Goal: Task Accomplishment & Management: Use online tool/utility

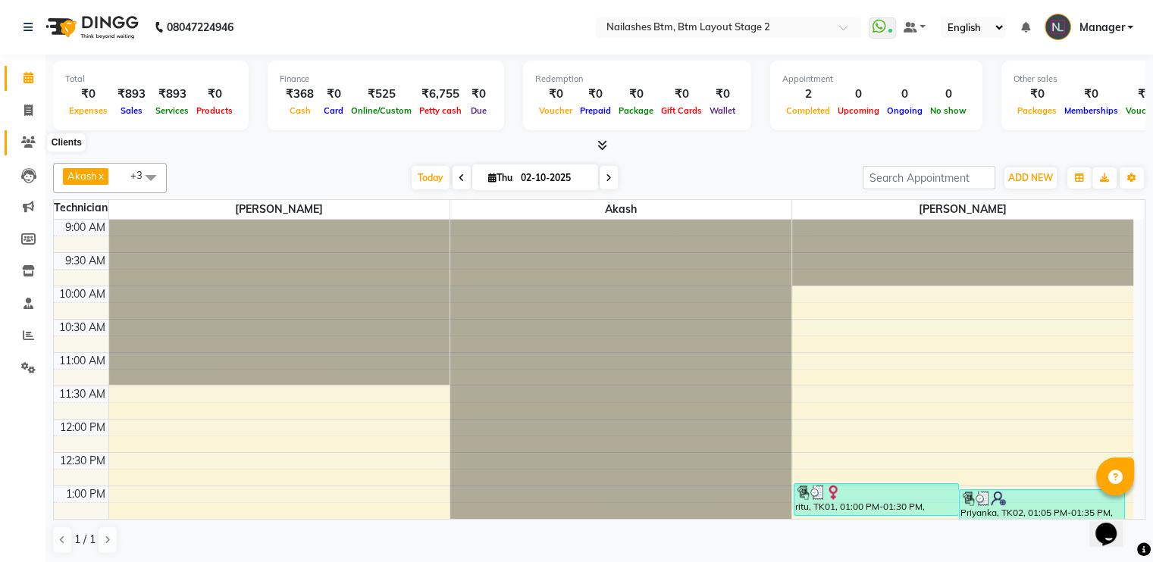
drag, startPoint x: 0, startPoint y: 0, endPoint x: 29, endPoint y: 139, distance: 142.4
click at [29, 139] on icon at bounding box center [28, 141] width 14 height 11
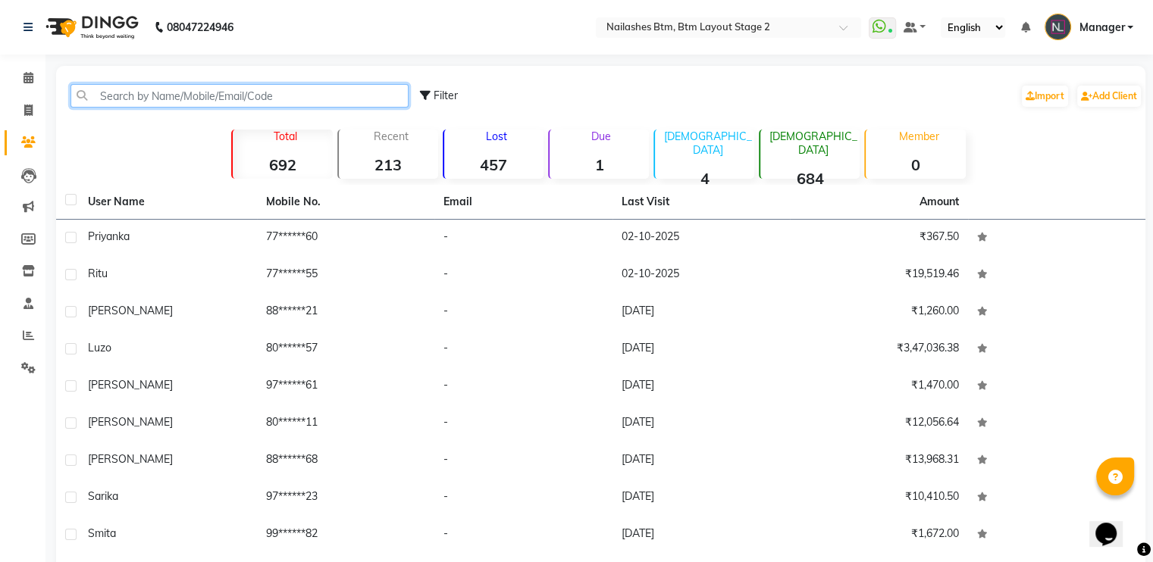
click at [242, 93] on input "text" at bounding box center [239, 95] width 338 height 23
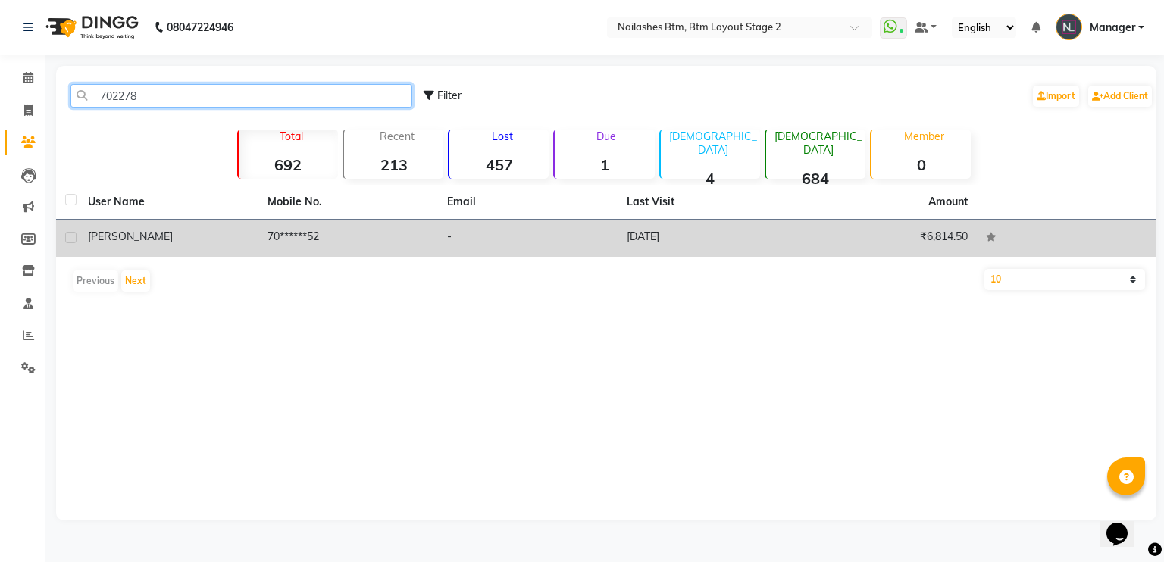
type input "702278"
click at [244, 225] on td "[PERSON_NAME]" at bounding box center [169, 238] width 180 height 37
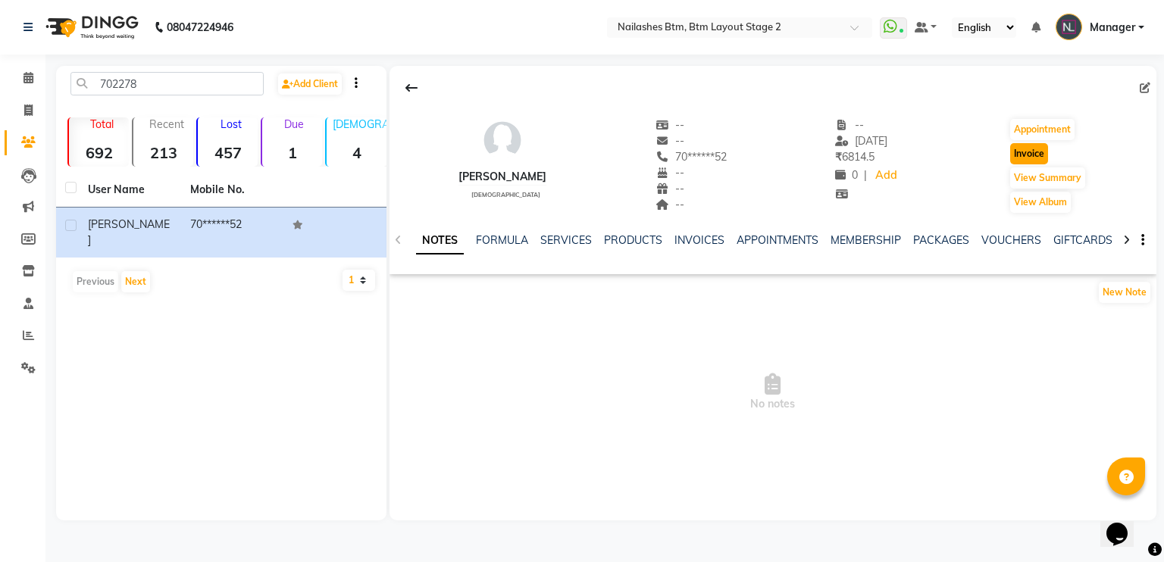
click at [1020, 153] on button "Invoice" at bounding box center [1029, 153] width 38 height 21
select select "service"
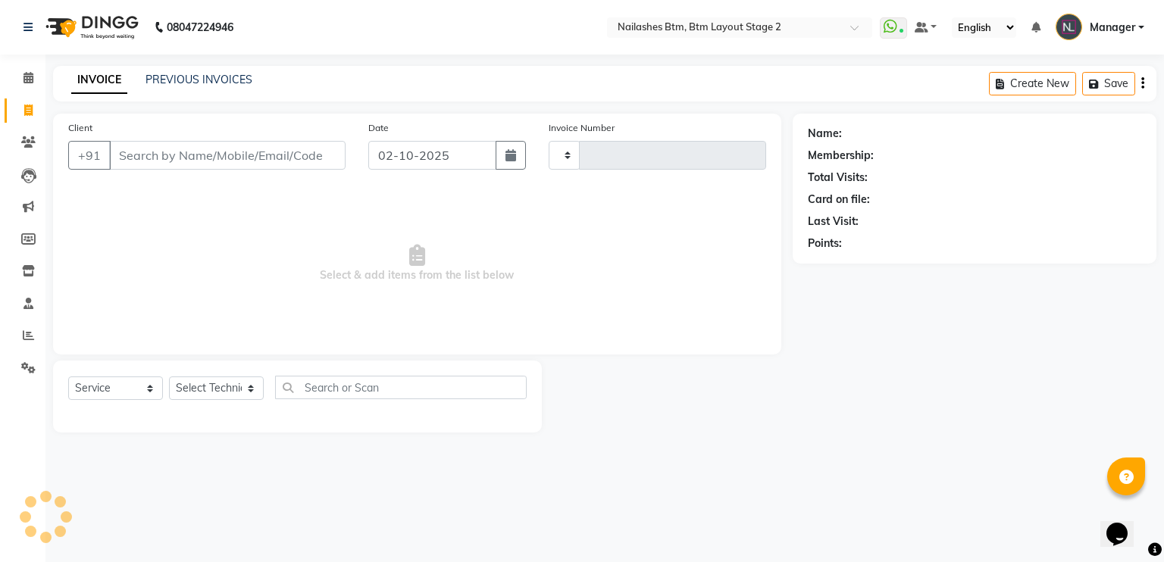
type input "0712"
select select "6721"
type input "70******52"
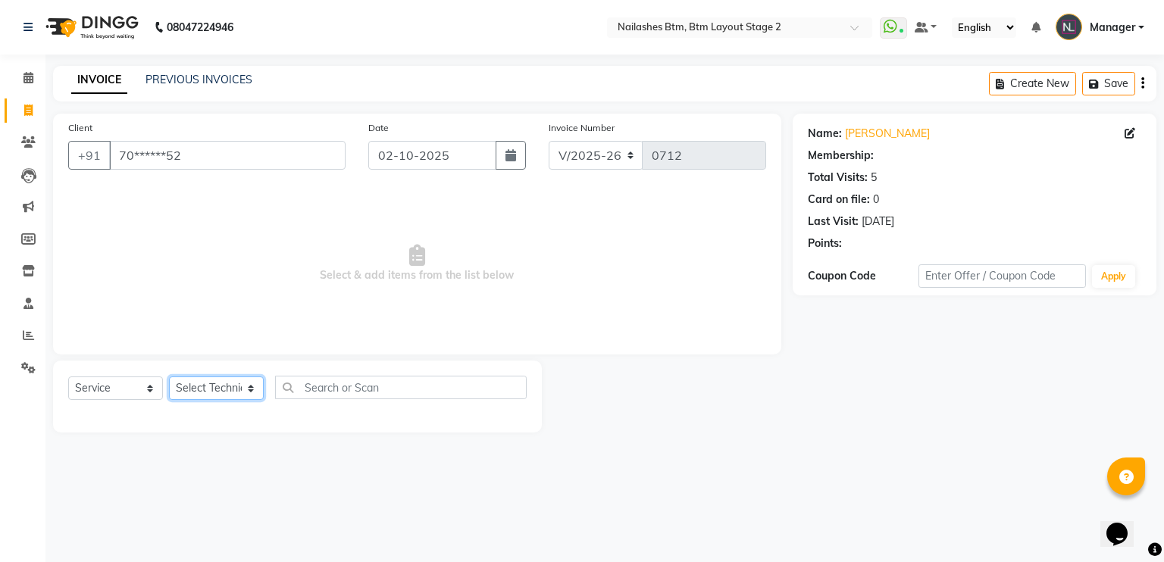
click at [205, 384] on select "Select Technician Akash Manager [PERSON_NAME] [PERSON_NAME]" at bounding box center [216, 388] width 95 height 23
select select "84529"
click at [169, 377] on select "Select Technician Akash Manager [PERSON_NAME] [PERSON_NAME]" at bounding box center [216, 388] width 95 height 23
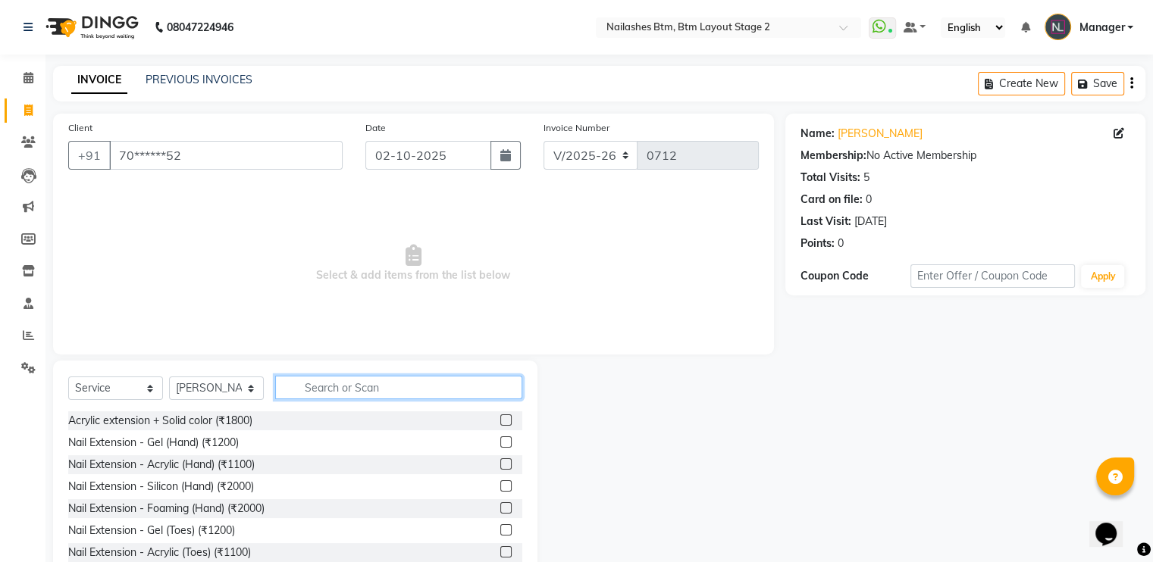
click at [365, 381] on input "text" at bounding box center [398, 387] width 247 height 23
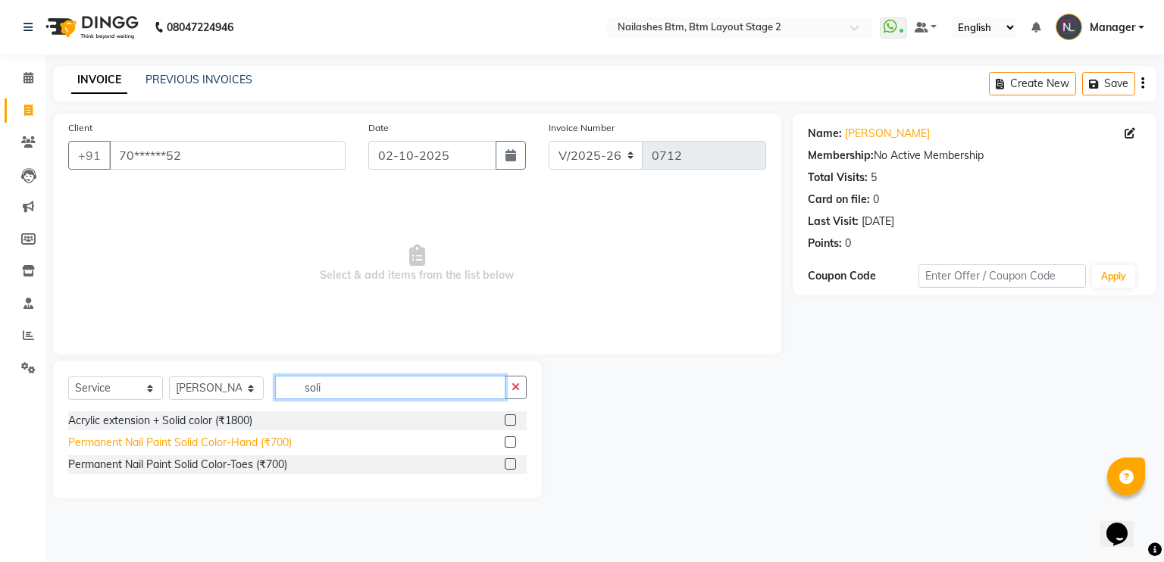
type input "soli"
click at [273, 441] on div "Permanent Nail Paint Solid Color-Hand (₹700)" at bounding box center [180, 443] width 224 height 16
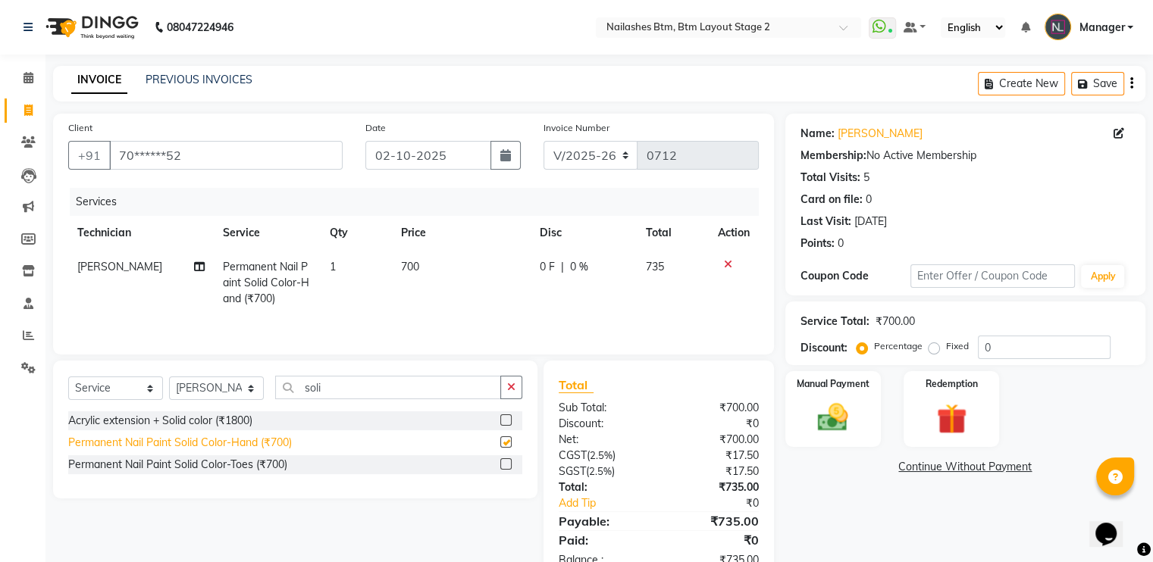
checkbox input "false"
click at [512, 387] on icon "button" at bounding box center [511, 387] width 8 height 11
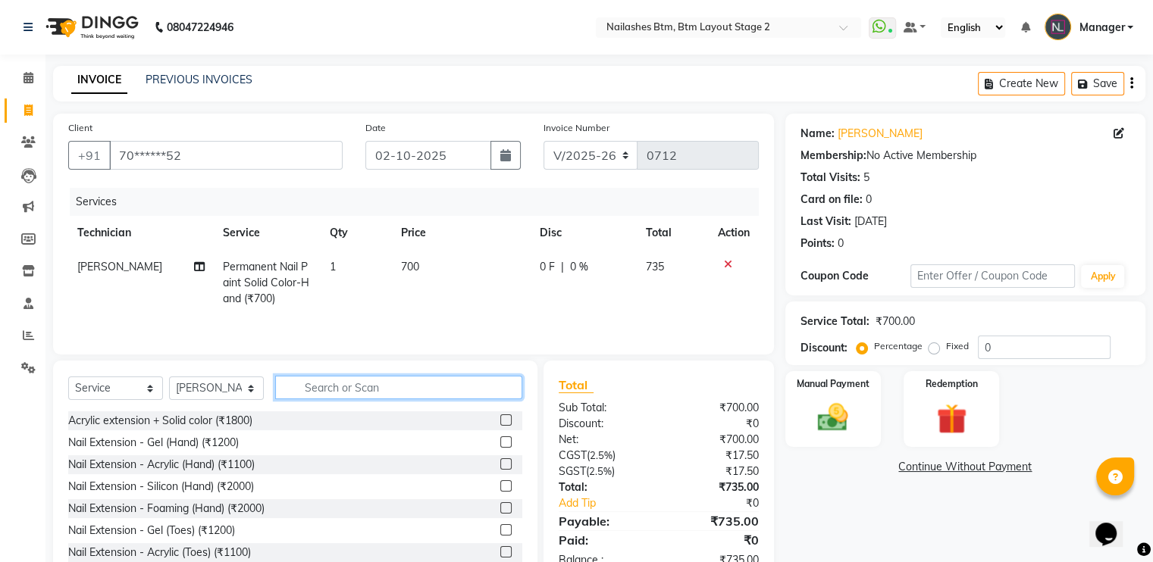
click at [354, 387] on input "text" at bounding box center [398, 387] width 247 height 23
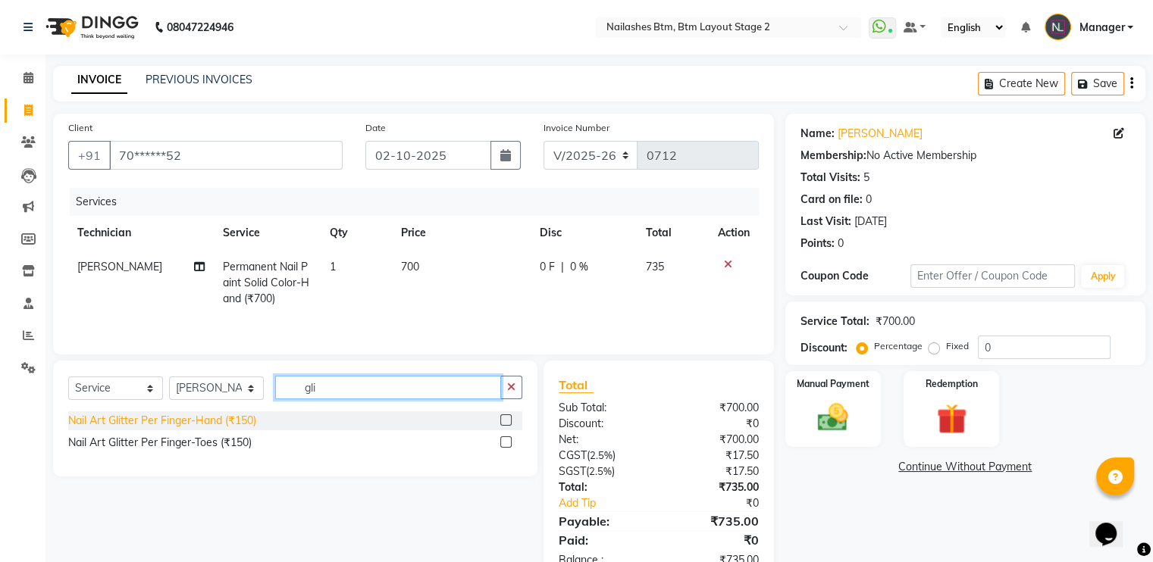
type input "gli"
click at [215, 420] on div "Nail Art Glitter Per Finger-Hand (₹150)" at bounding box center [162, 421] width 188 height 16
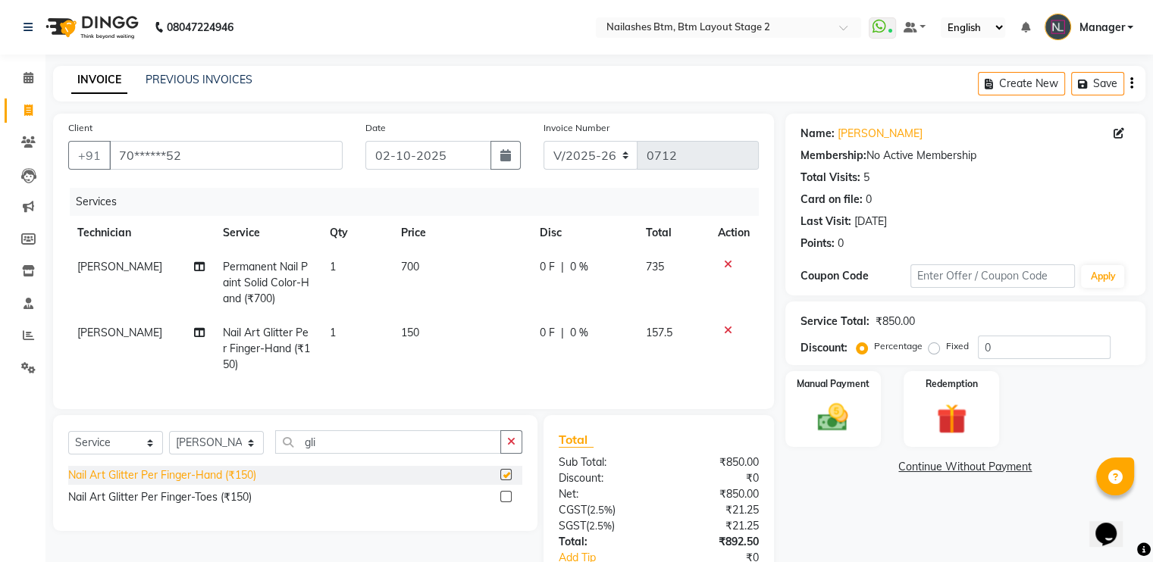
checkbox input "false"
click at [521, 454] on button "button" at bounding box center [511, 442] width 22 height 23
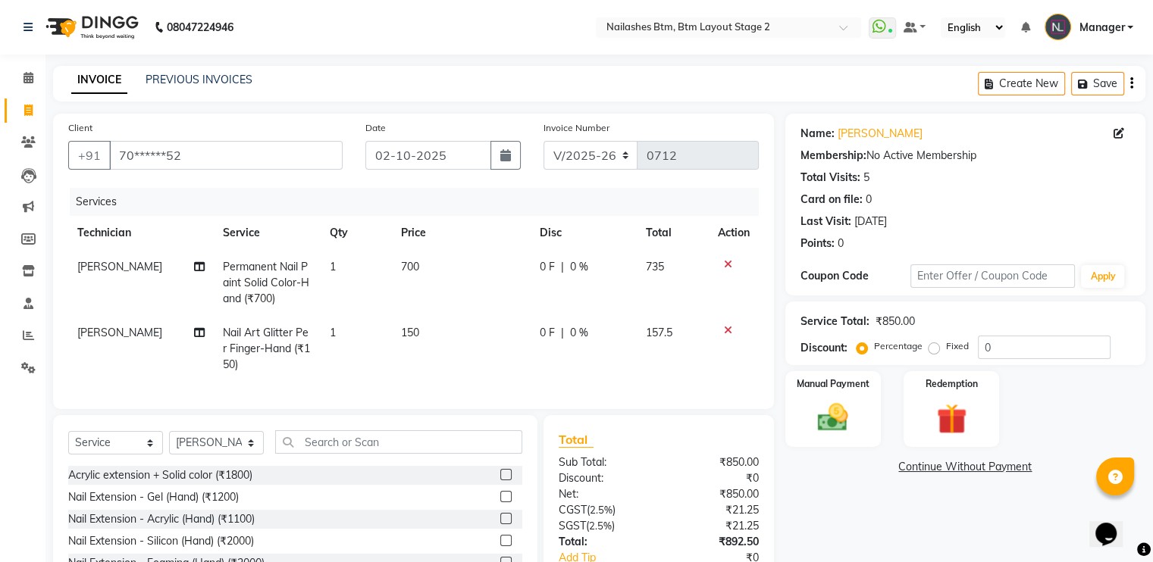
click at [337, 330] on td "1" at bounding box center [356, 349] width 71 height 66
select select "84529"
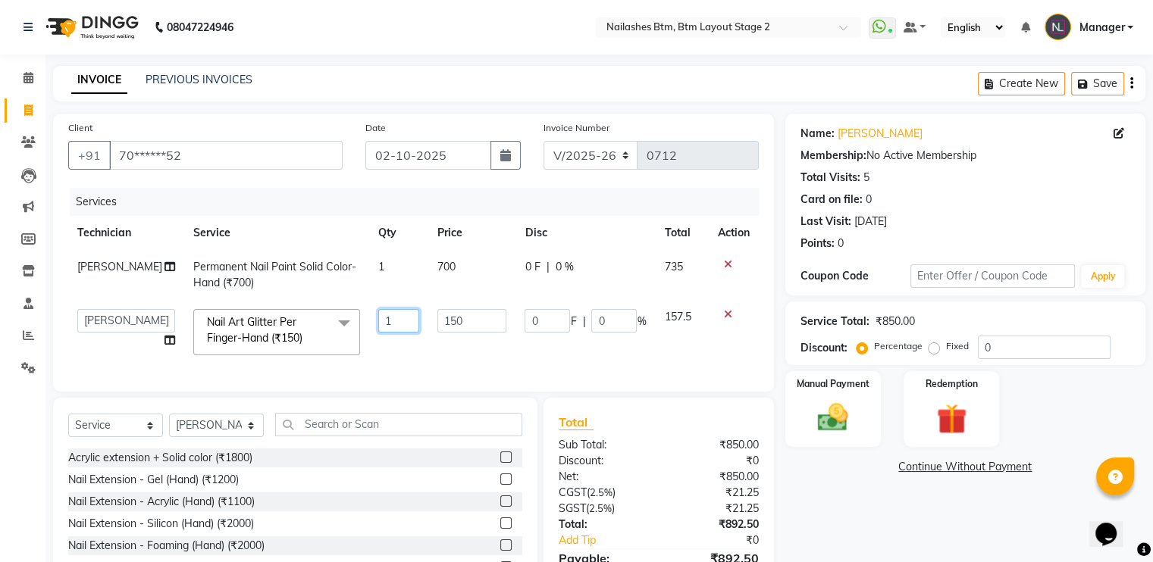
click at [396, 321] on input "1" at bounding box center [398, 320] width 40 height 23
type input "3"
type input "2"
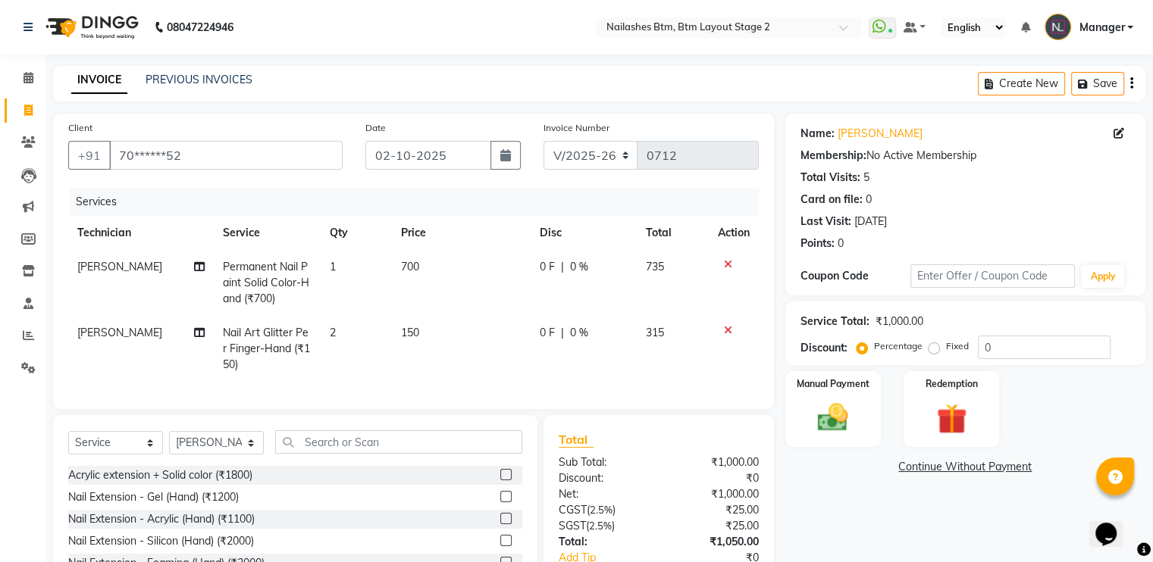
click at [949, 505] on div "Name: [PERSON_NAME] Membership: No Active Membership Total Visits: 5 Card on fi…" at bounding box center [970, 376] width 371 height 525
click at [825, 417] on img at bounding box center [832, 418] width 51 height 36
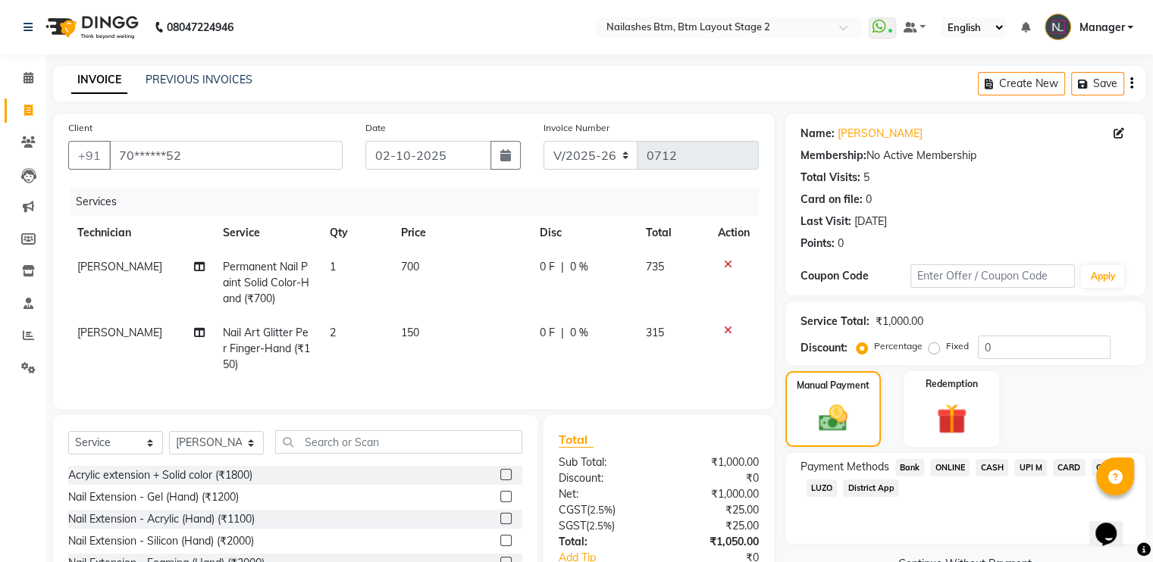
scroll to position [111, 0]
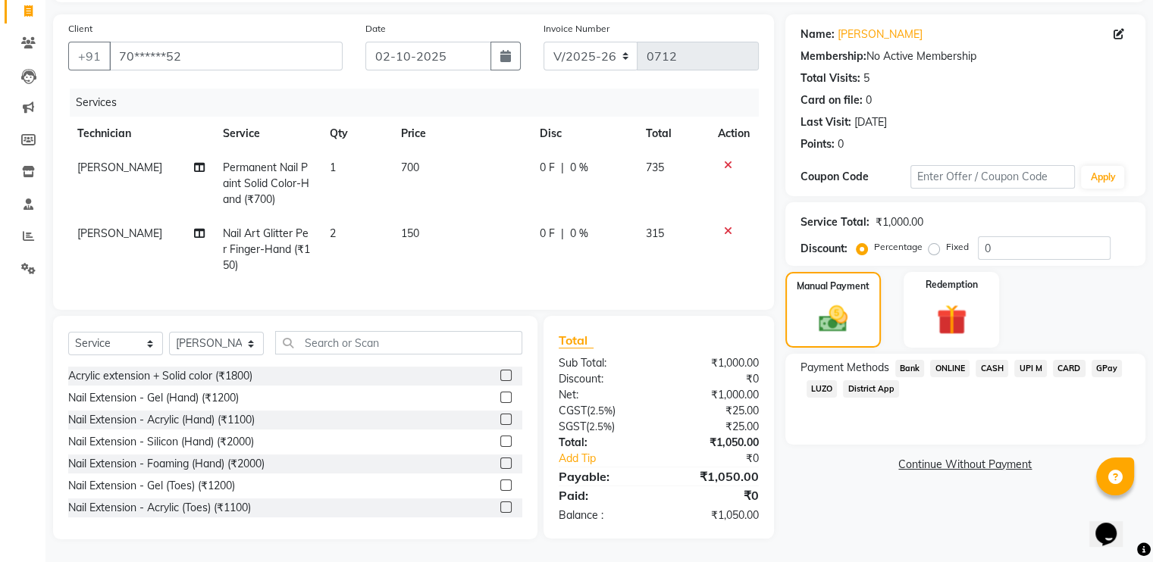
click at [1106, 360] on span "GPay" at bounding box center [1107, 368] width 31 height 17
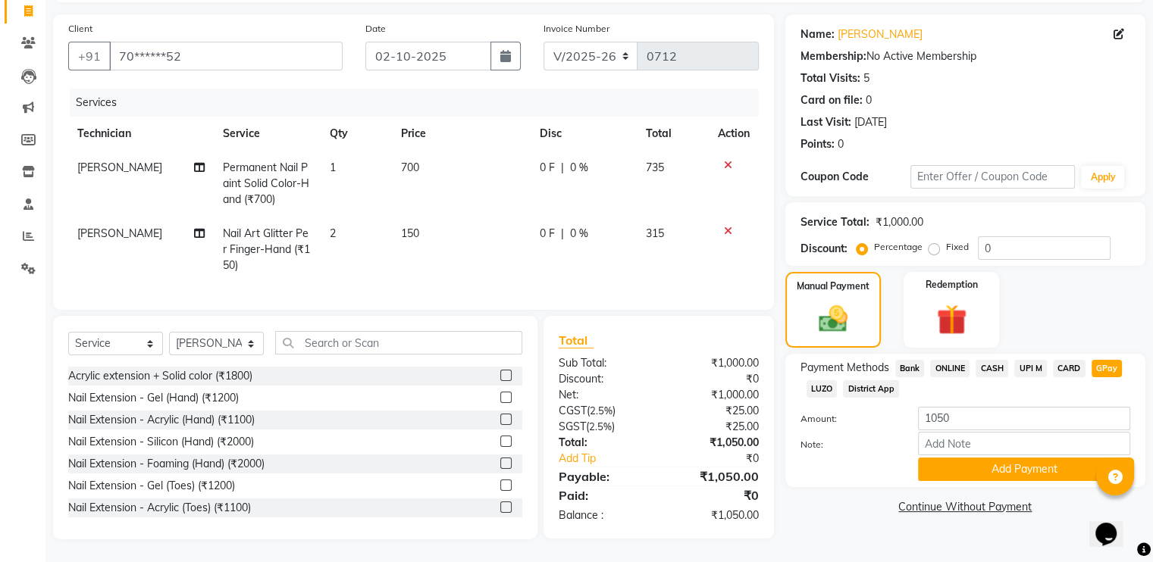
click at [105, 161] on span "[PERSON_NAME]" at bounding box center [119, 168] width 85 height 14
select select "84529"
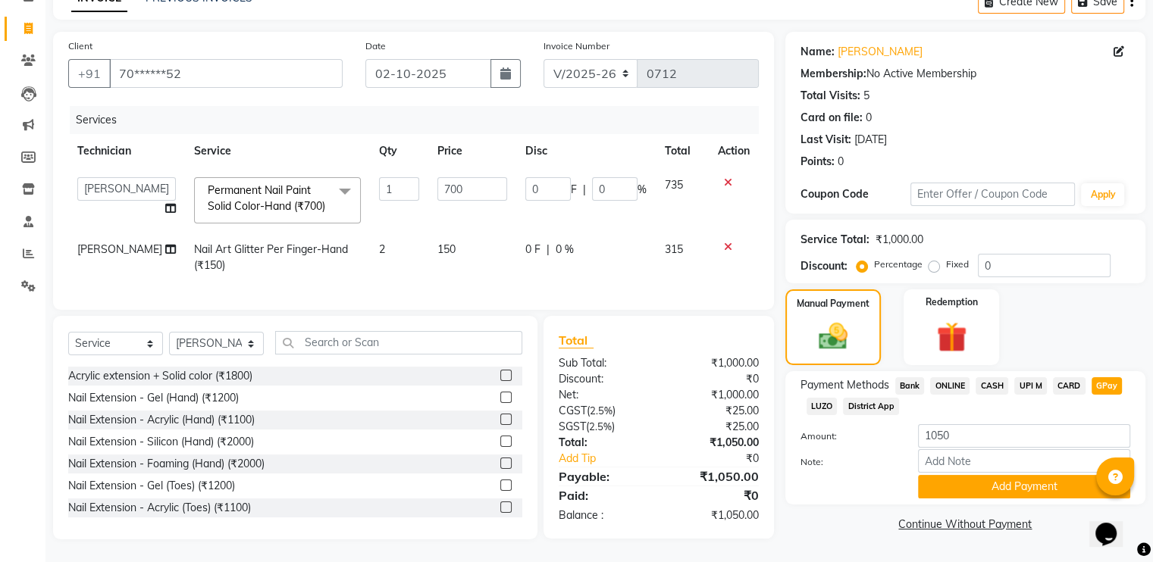
scroll to position [109, 0]
click at [130, 177] on select "Akash Manager [PERSON_NAME] T Priyanka" at bounding box center [126, 188] width 99 height 23
select select "56707"
click at [102, 243] on span "[PERSON_NAME]" at bounding box center [119, 250] width 85 height 14
select select "84529"
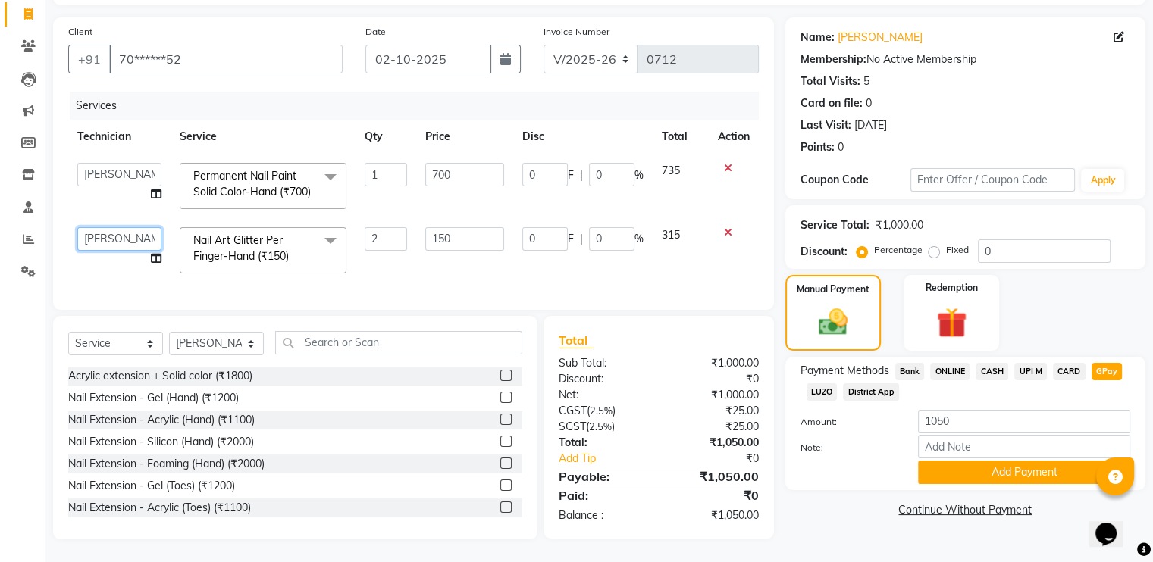
click at [111, 251] on select "Akash Manager [PERSON_NAME] T Priyanka" at bounding box center [119, 238] width 84 height 23
select select "56707"
click at [136, 163] on select "Akash Manager [PERSON_NAME] T Priyanka" at bounding box center [119, 174] width 84 height 23
click at [118, 239] on select "Akash Manager [PERSON_NAME] T Priyanka" at bounding box center [119, 238] width 84 height 23
click at [946, 465] on button "Add Payment" at bounding box center [1024, 472] width 212 height 23
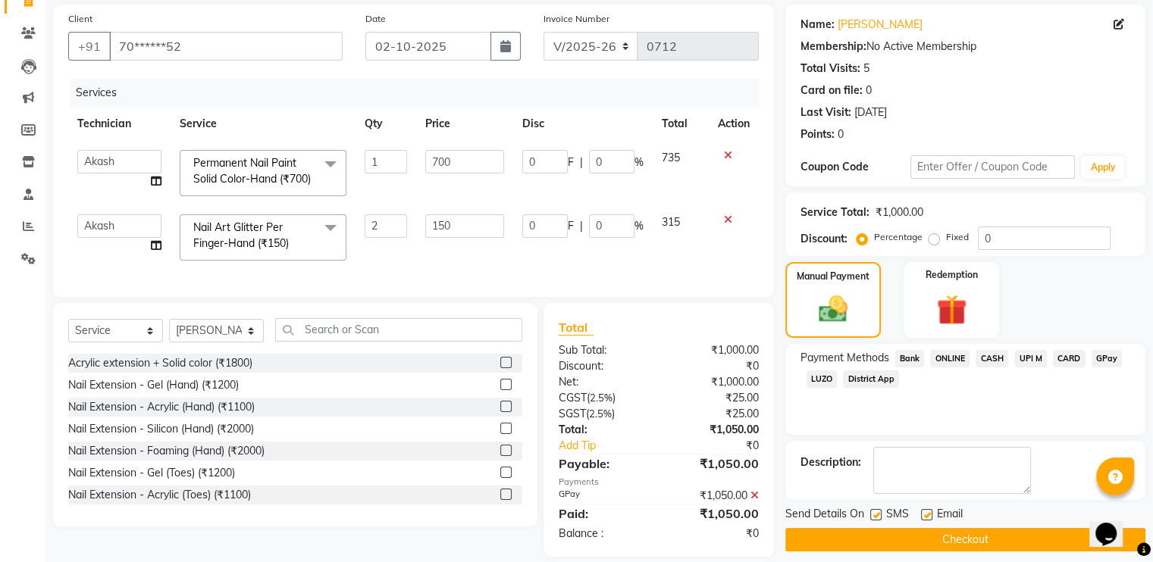
click at [870, 534] on button "Checkout" at bounding box center [965, 539] width 360 height 23
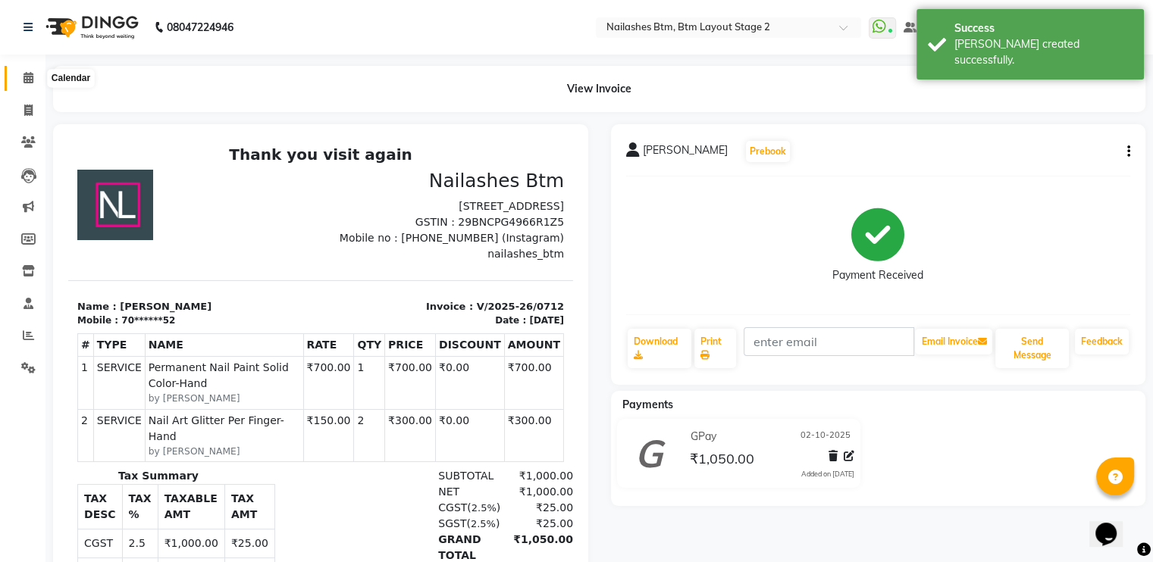
click at [26, 80] on icon at bounding box center [28, 77] width 10 height 11
